Goal: Task Accomplishment & Management: Manage account settings

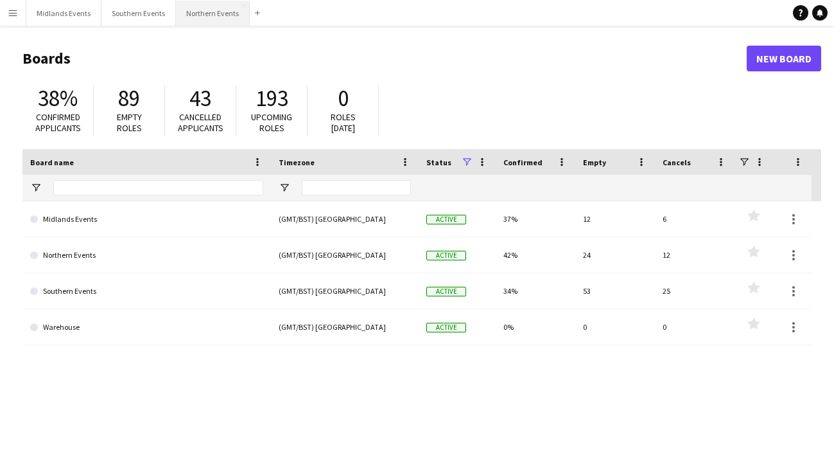
click at [209, 19] on button "Northern Events Close" at bounding box center [213, 13] width 74 height 25
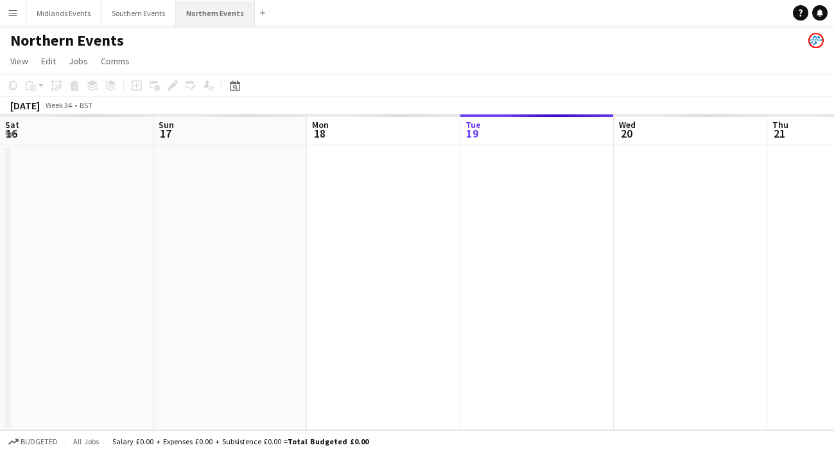
scroll to position [0, 307]
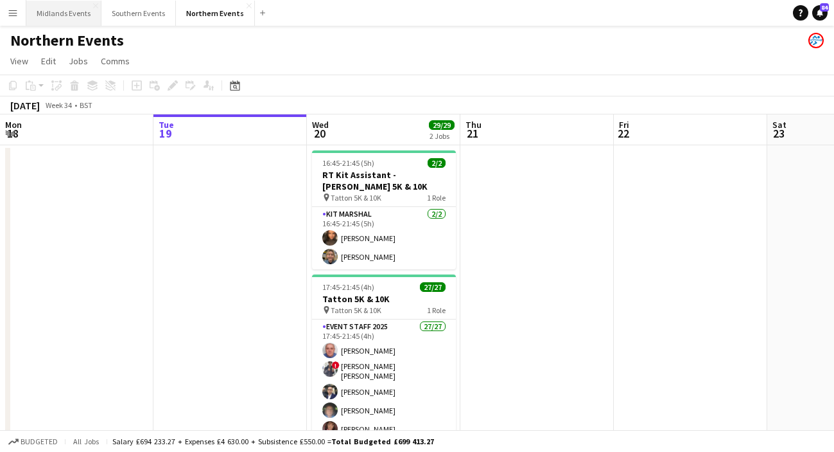
click at [58, 18] on button "Midlands Events Close" at bounding box center [63, 13] width 75 height 25
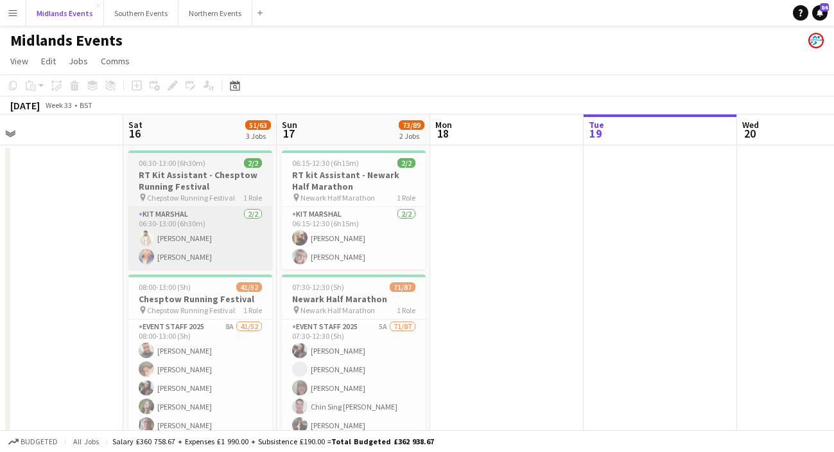
scroll to position [0, 330]
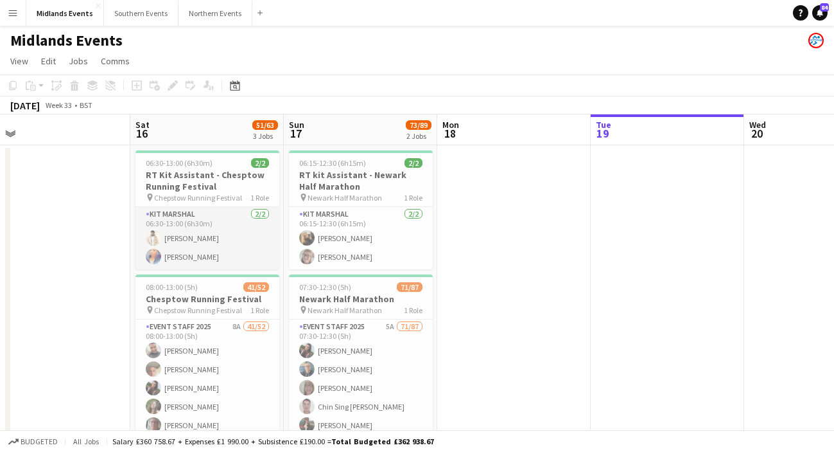
click at [198, 254] on app-card-role "Kit Marshal [DATE] 06:30-13:00 (6h30m) [PERSON_NAME] [PERSON_NAME]" at bounding box center [208, 238] width 144 height 62
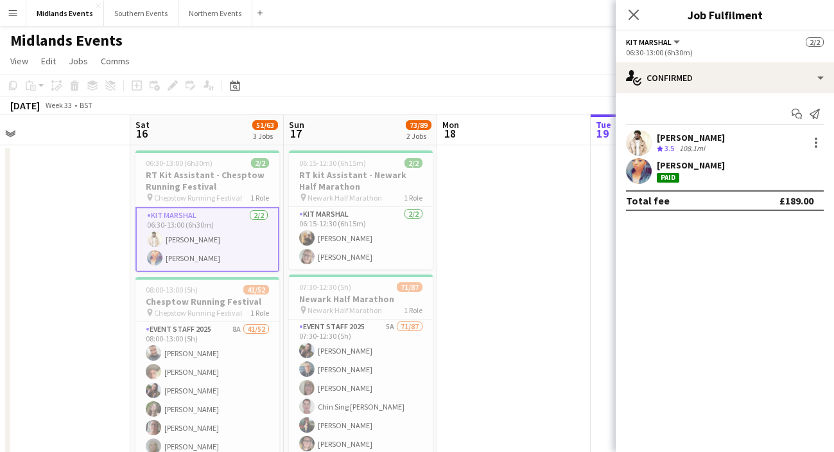
click at [694, 118] on div "Start chat Send notification" at bounding box center [725, 113] width 198 height 21
click at [691, 140] on div "[PERSON_NAME]" at bounding box center [691, 138] width 68 height 12
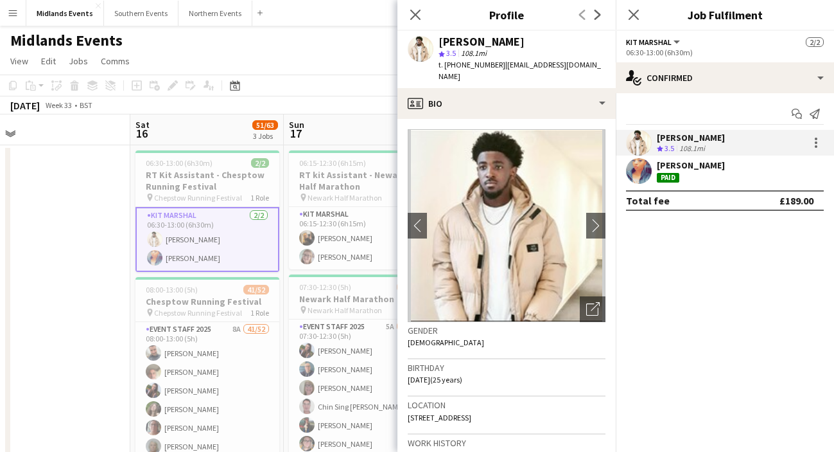
click at [692, 173] on div "[PERSON_NAME] Paid" at bounding box center [691, 170] width 68 height 23
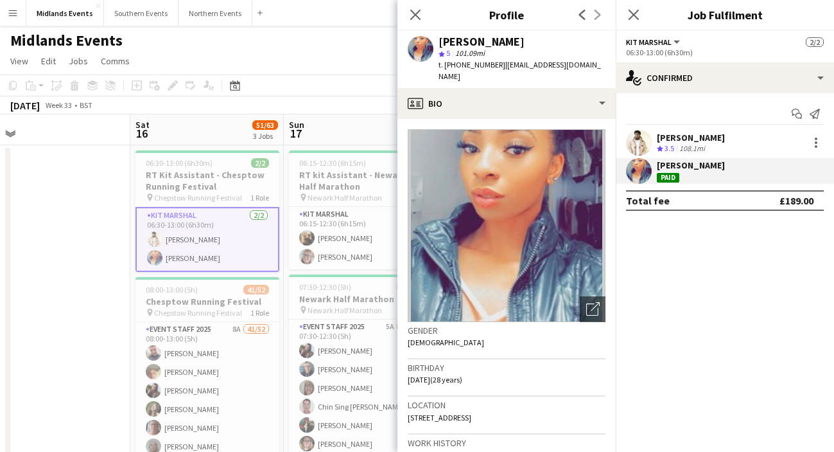
click at [688, 144] on div "108.1mi" at bounding box center [692, 148] width 31 height 11
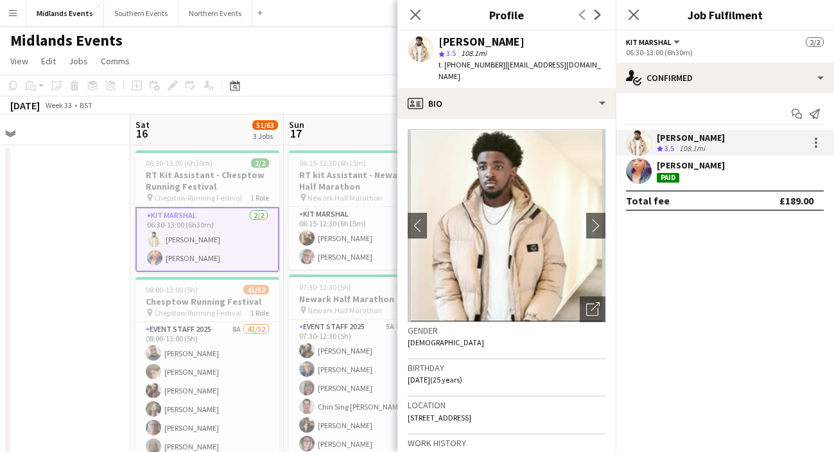
click at [688, 165] on div "[PERSON_NAME]" at bounding box center [691, 165] width 68 height 12
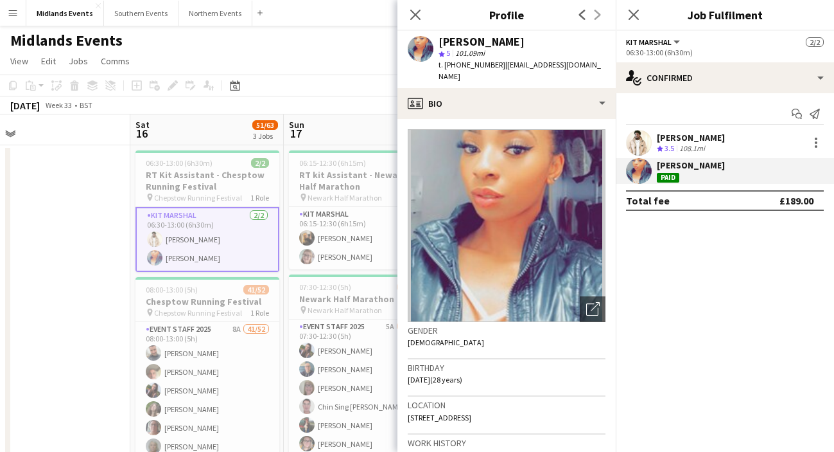
click at [697, 145] on div "108.1mi" at bounding box center [692, 148] width 31 height 11
